Goal: Check status: Check status

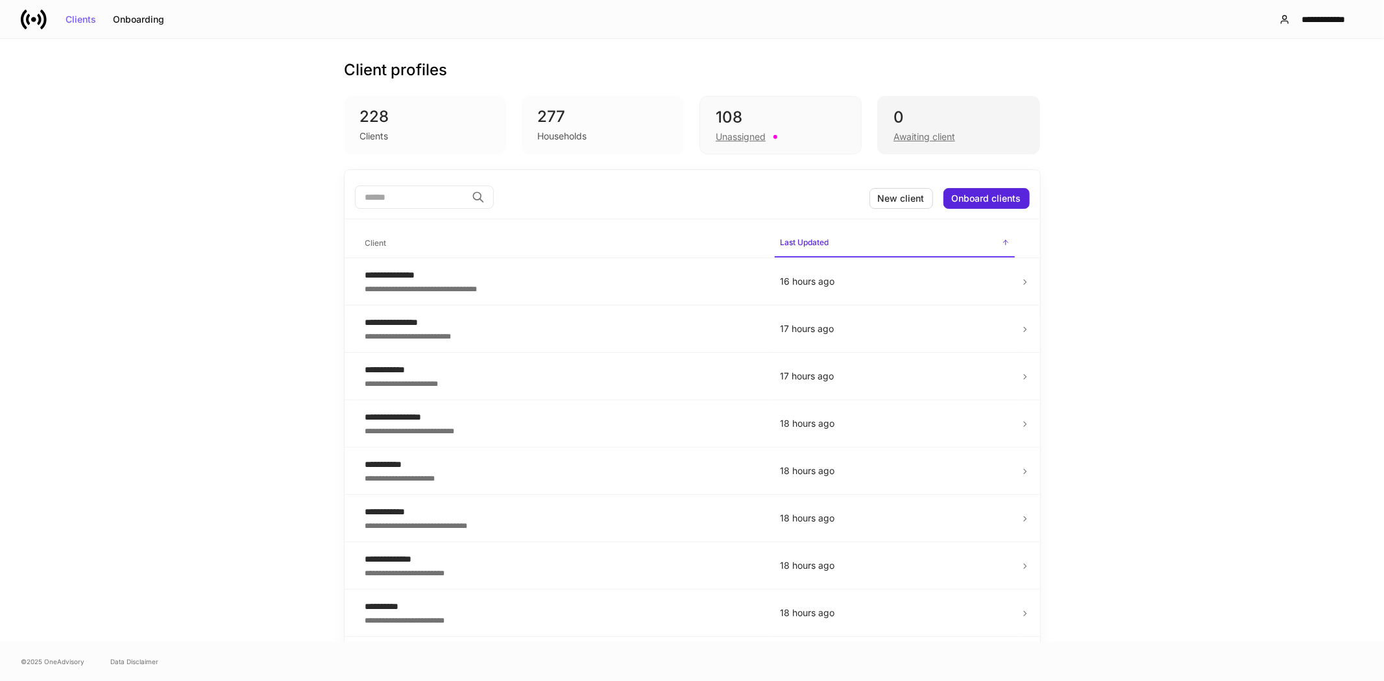
click at [917, 138] on div "Awaiting client" at bounding box center [924, 136] width 62 height 13
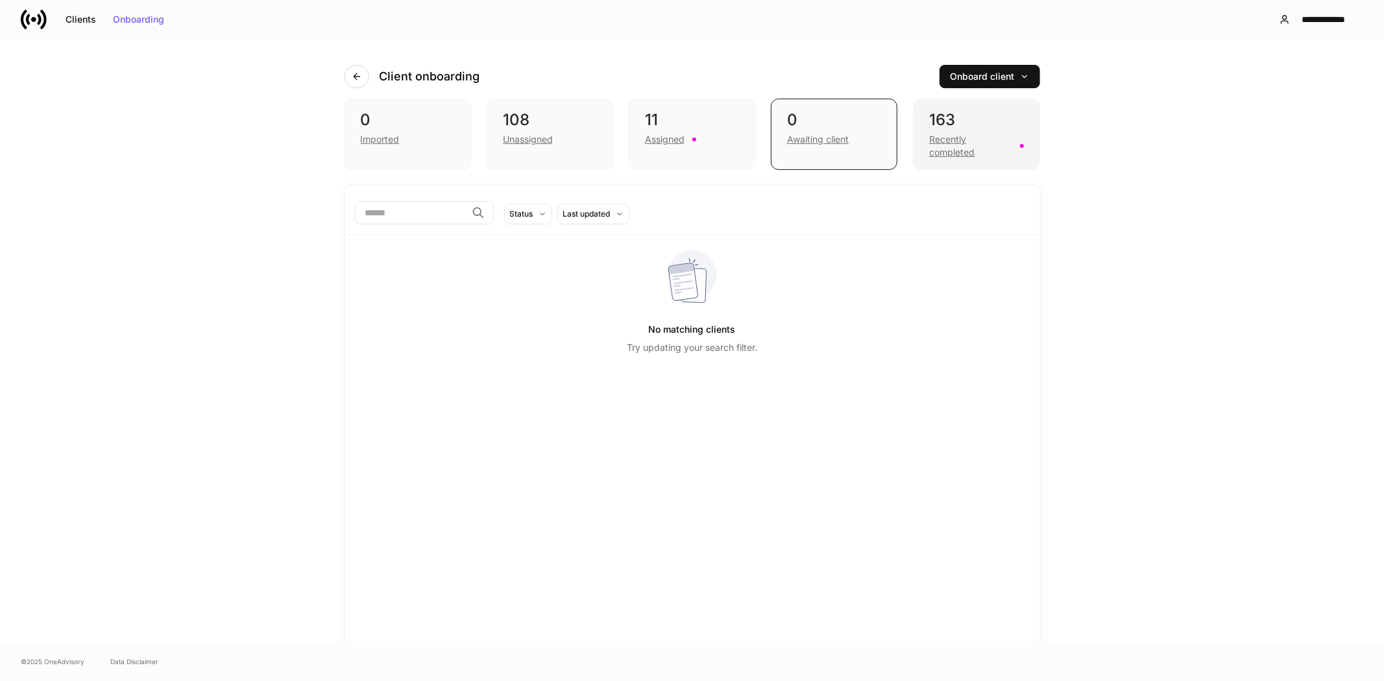
click at [939, 147] on div "Recently completed" at bounding box center [970, 146] width 82 height 26
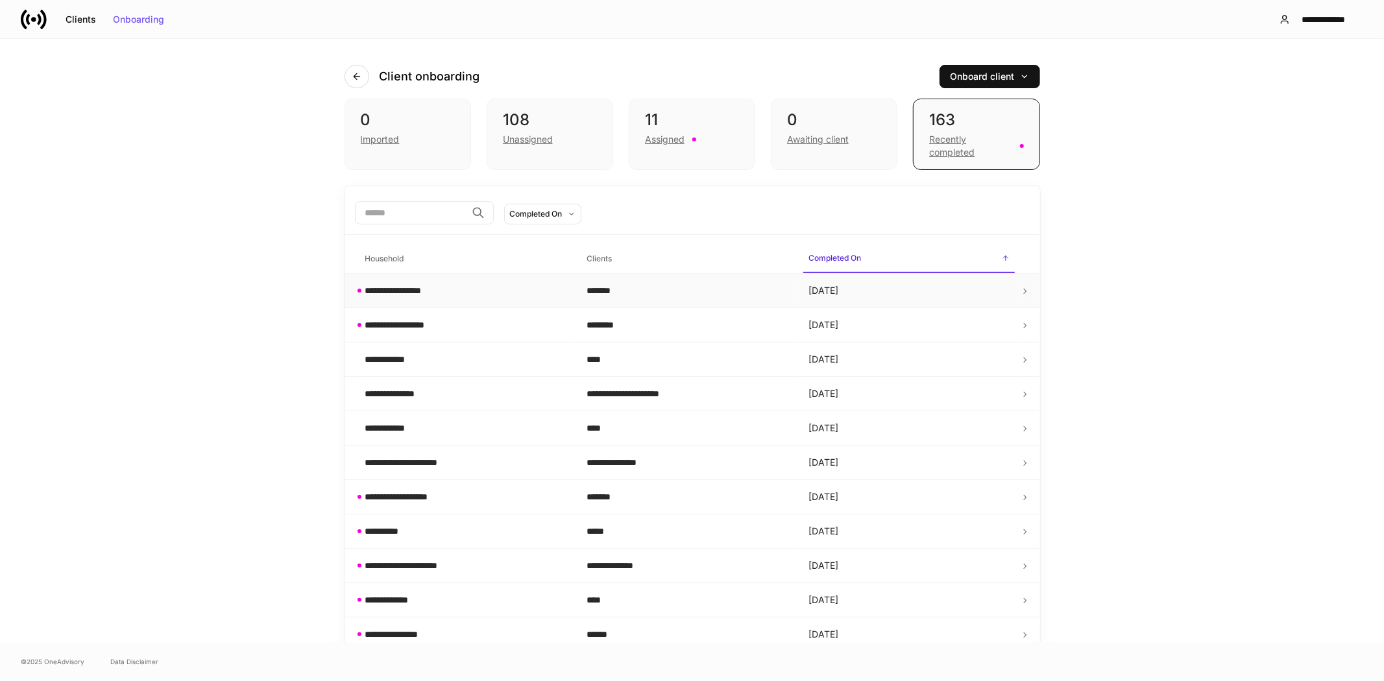
click at [430, 295] on div "**********" at bounding box center [406, 290] width 82 height 13
